Goal: Task Accomplishment & Management: Manage account settings

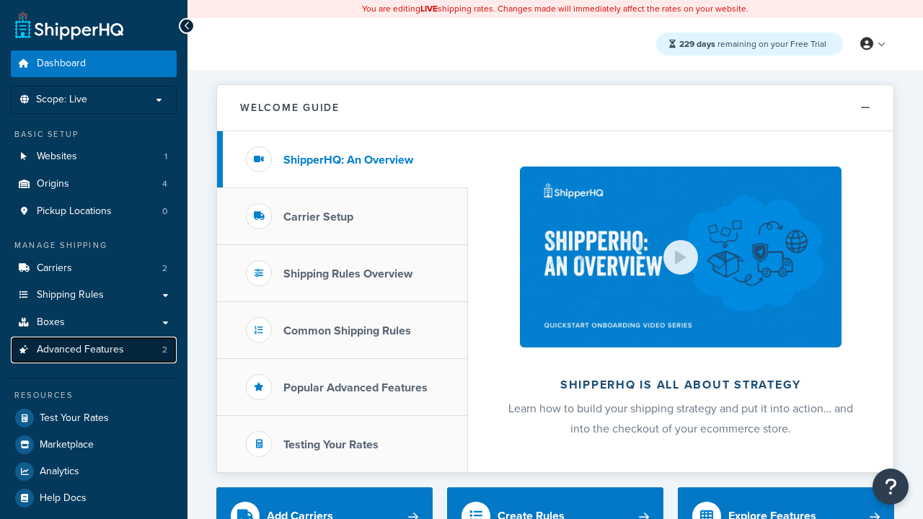
click at [94, 350] on span "Advanced Features" at bounding box center [80, 350] width 87 height 12
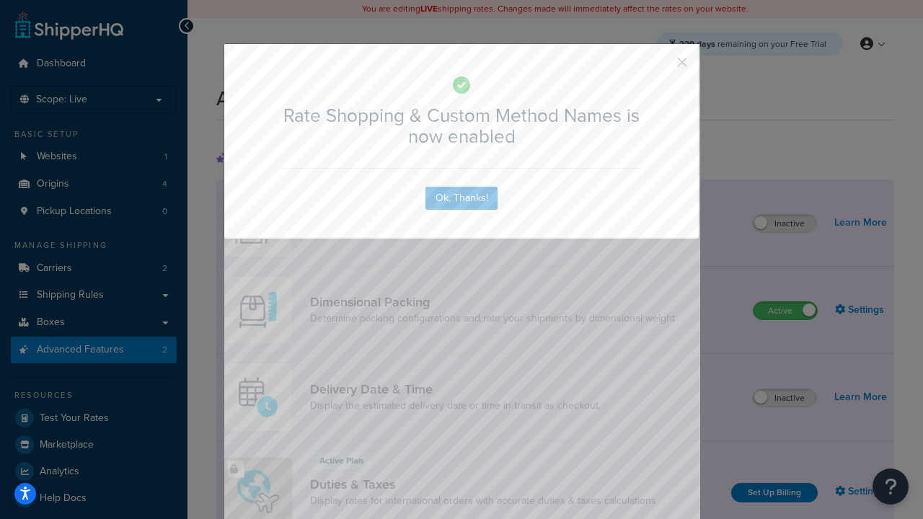
scroll to position [642, 0]
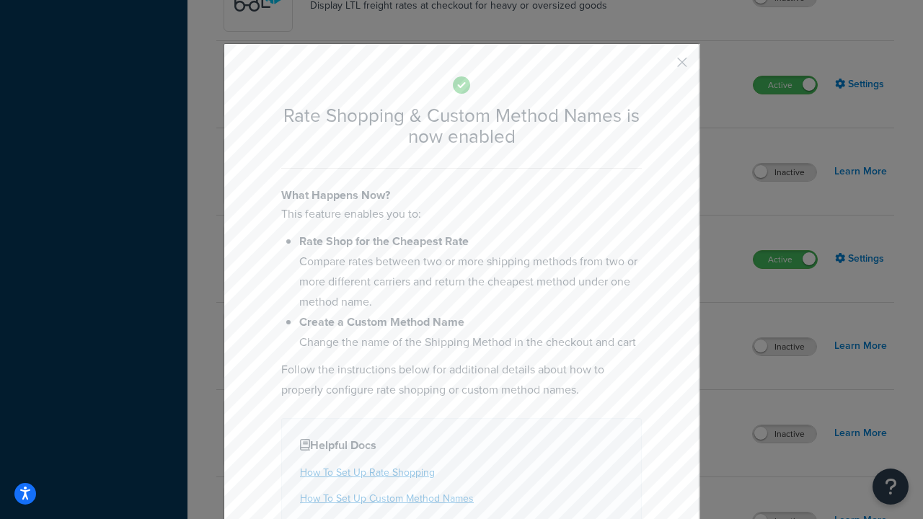
click at [661, 66] on button "button" at bounding box center [661, 68] width 4 height 4
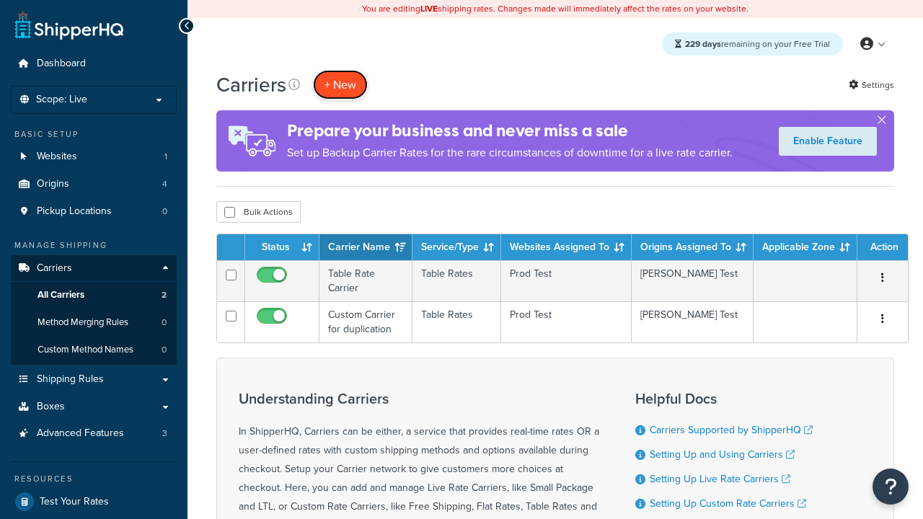
click at [340, 84] on button "+ New" at bounding box center [340, 85] width 55 height 30
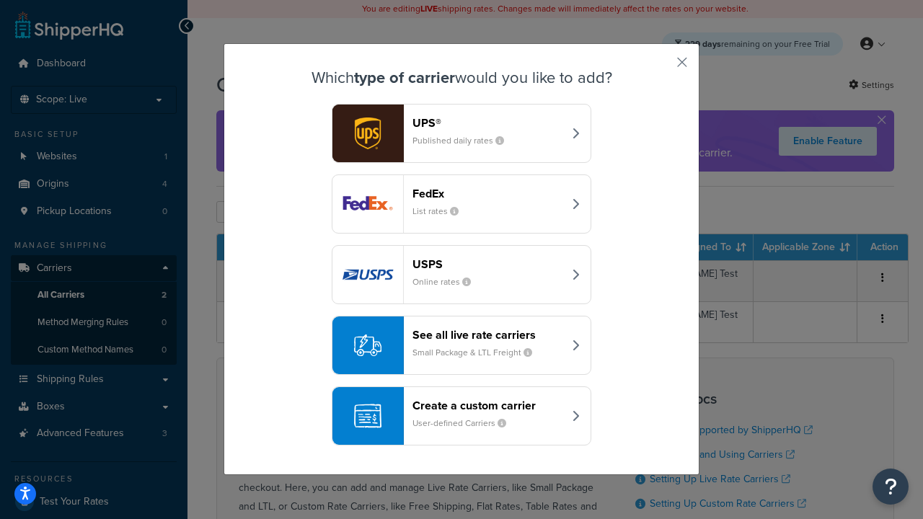
click at [462, 345] on div "See all live rate carriers Small Package & LTL Freight" at bounding box center [488, 345] width 151 height 35
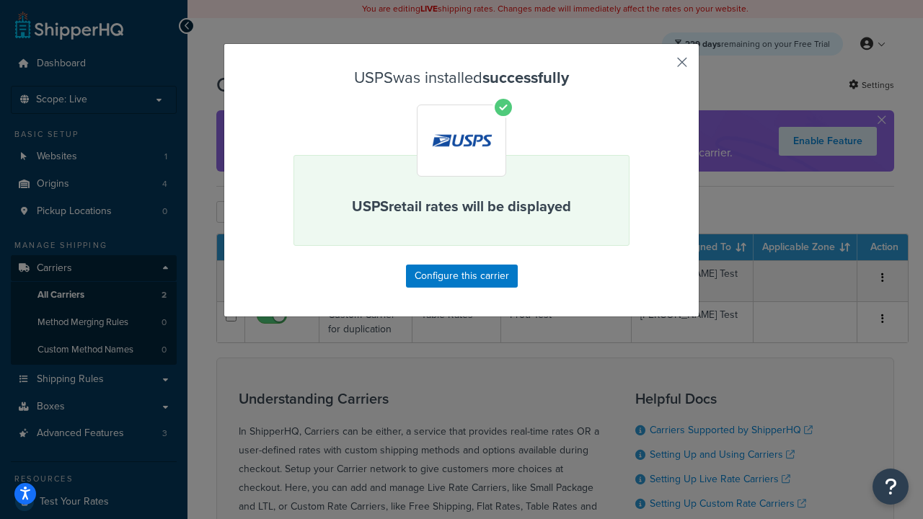
click at [661, 67] on button "button" at bounding box center [661, 68] width 4 height 4
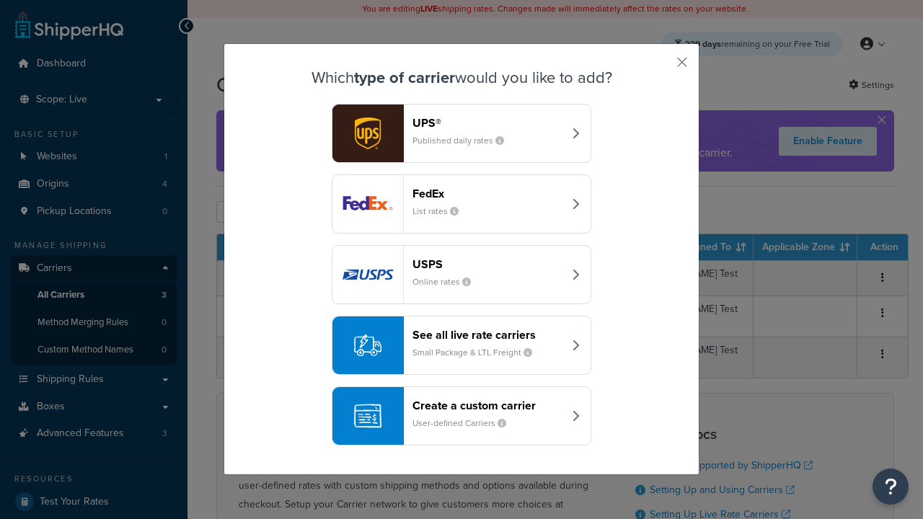
click at [462, 345] on div "See all live rate carriers Small Package & LTL Freight" at bounding box center [488, 345] width 151 height 35
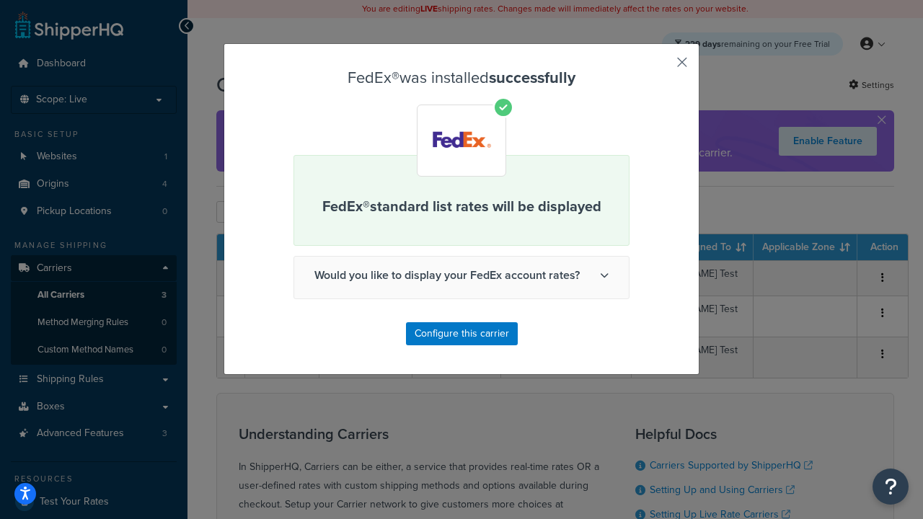
click at [661, 67] on button "button" at bounding box center [661, 68] width 4 height 4
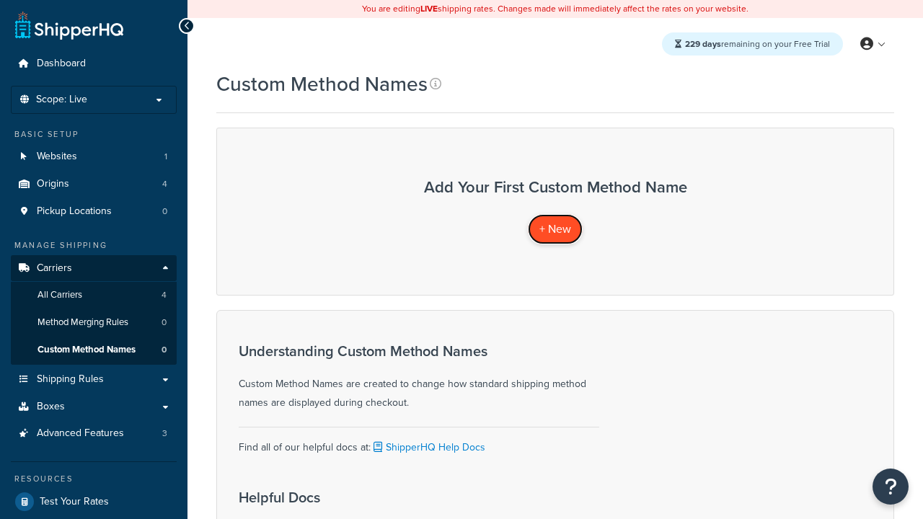
click at [555, 229] on span "+ New" at bounding box center [555, 229] width 32 height 17
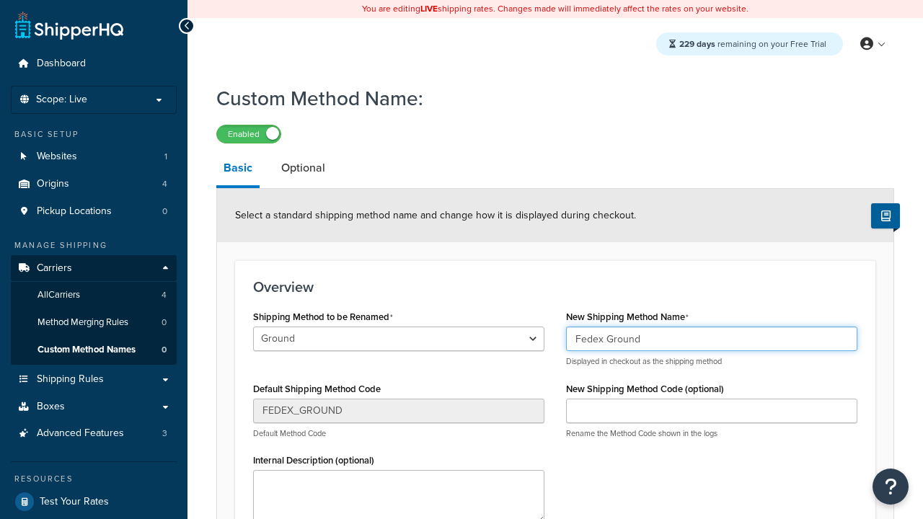
type input "Fedex Ground"
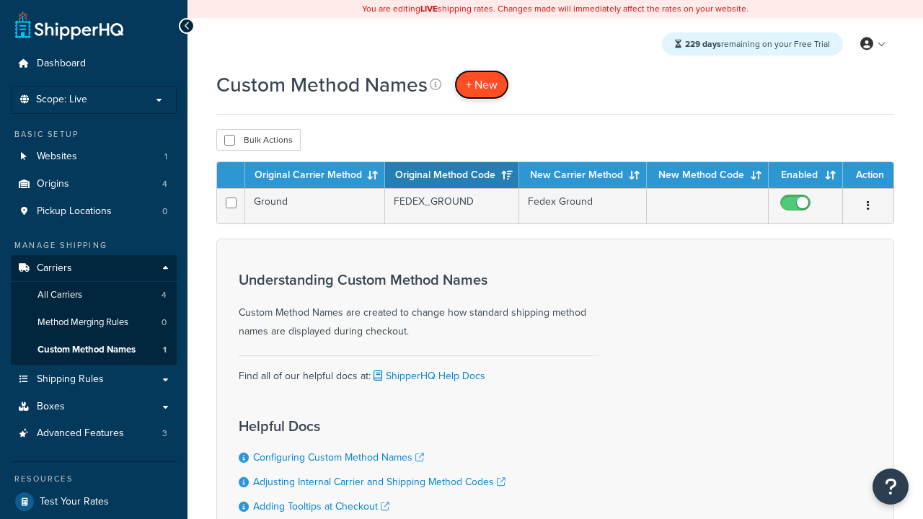
click at [482, 84] on span "+ New" at bounding box center [482, 84] width 32 height 17
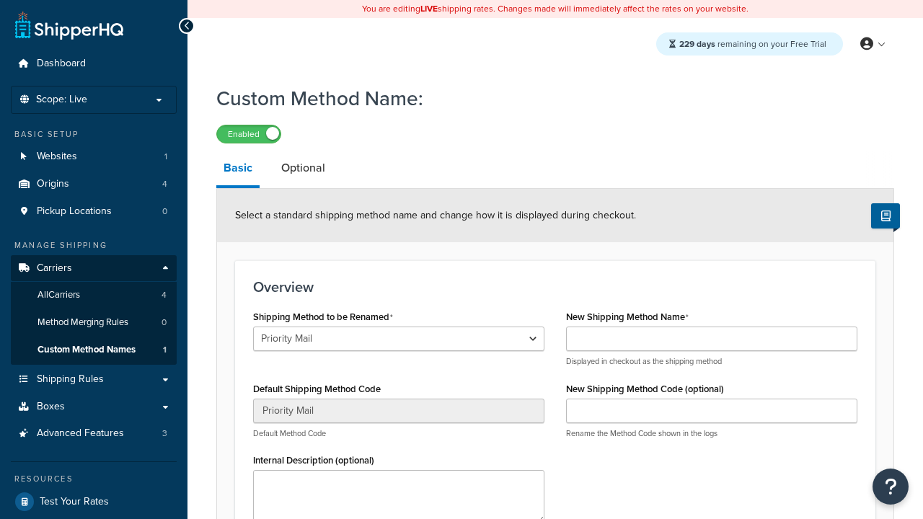
select select "711274"
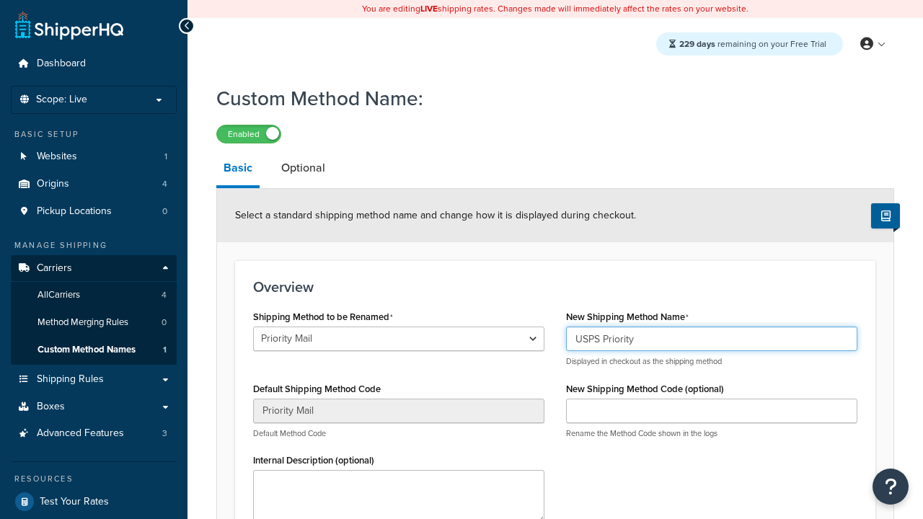
type input "USPS Priority"
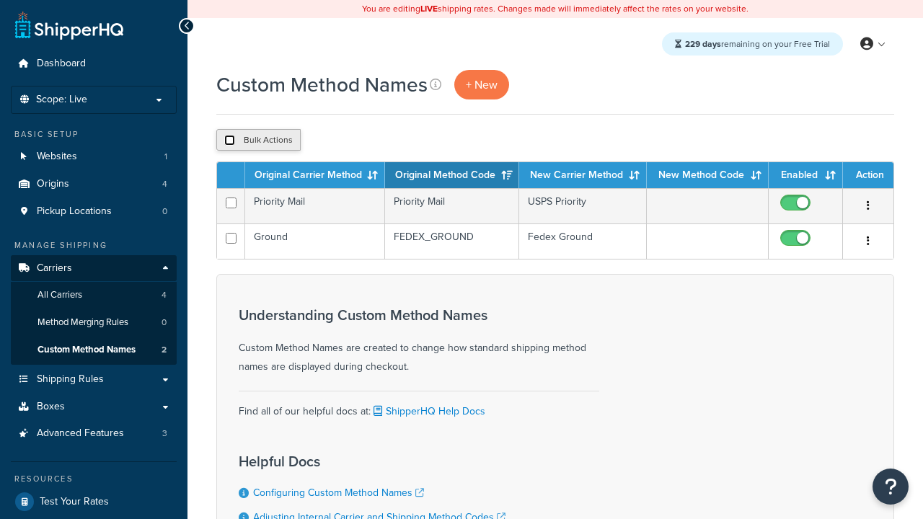
click at [229, 141] on input "checkbox" at bounding box center [229, 140] width 11 height 11
checkbox input "true"
click at [331, 141] on button "Duplicate" at bounding box center [330, 140] width 61 height 22
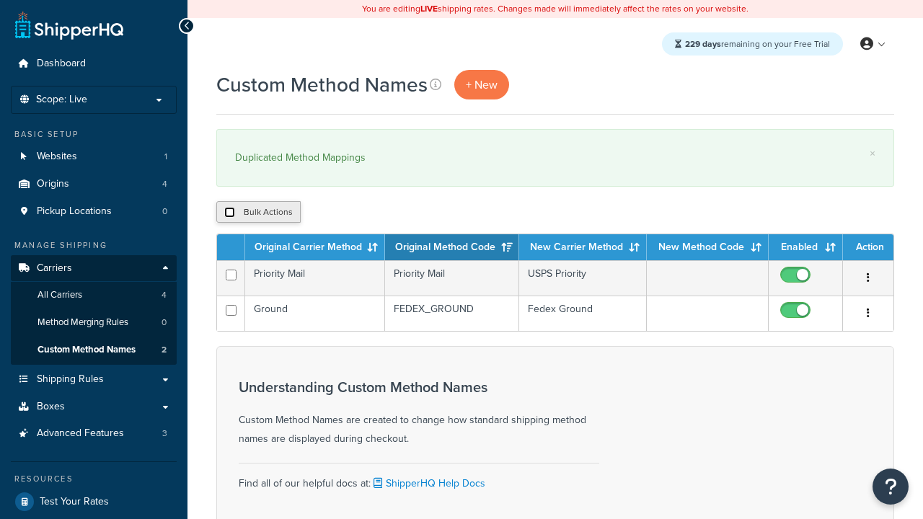
click at [229, 213] on input "checkbox" at bounding box center [229, 212] width 11 height 11
checkbox input "true"
click at [0, 0] on button "Delete" at bounding box center [0, 0] width 0 height 0
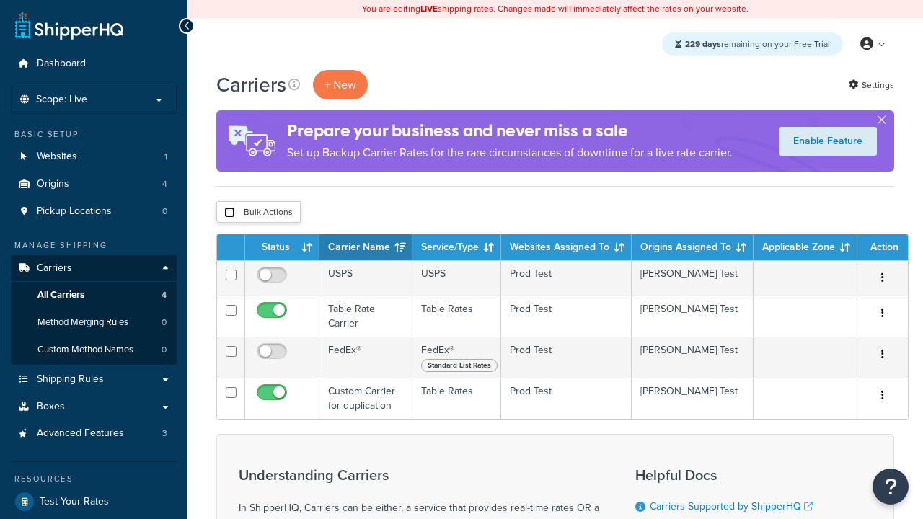
click at [229, 213] on input "checkbox" at bounding box center [229, 212] width 11 height 11
checkbox input "true"
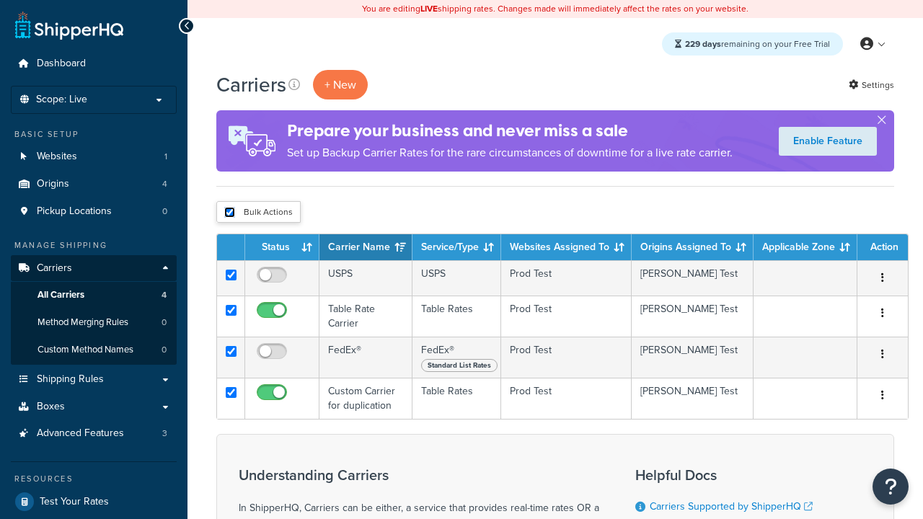
checkbox input "true"
click at [0, 0] on button "Delete" at bounding box center [0, 0] width 0 height 0
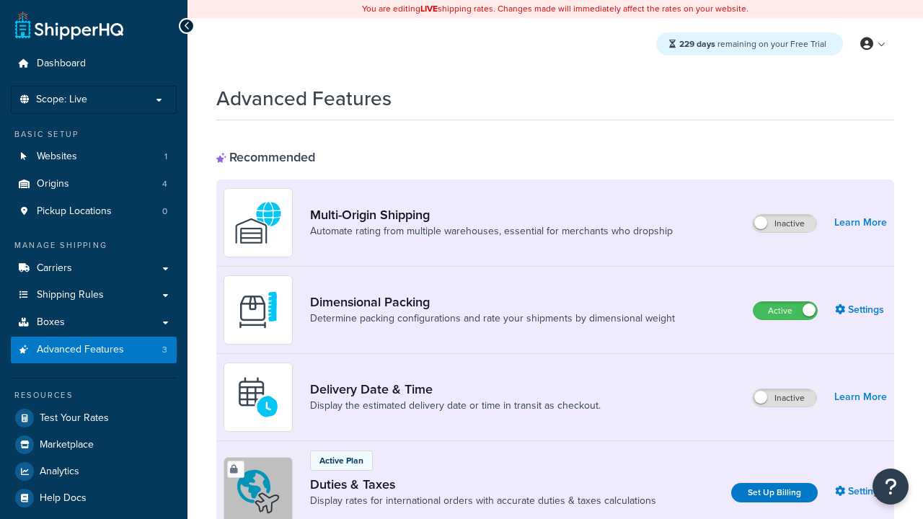
scroll to position [642, 0]
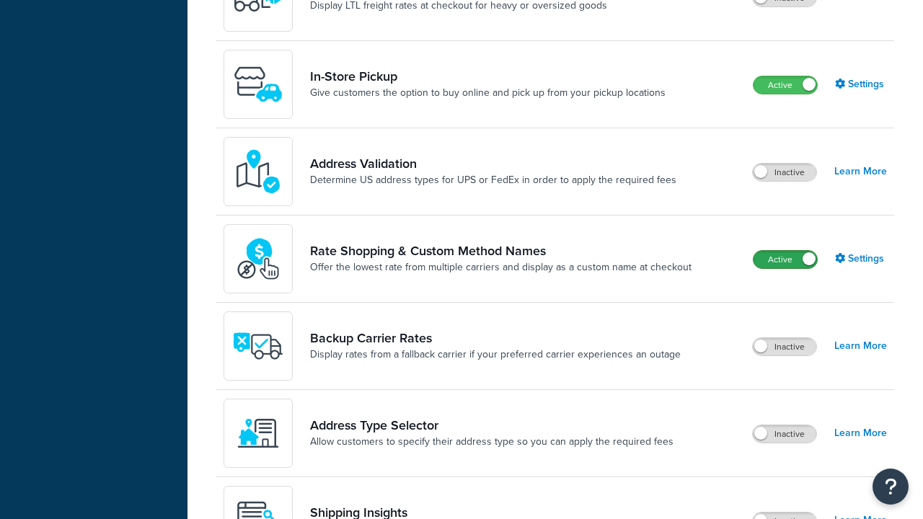
click at [785, 251] on label "Active" at bounding box center [785, 259] width 63 height 17
